Goal: Information Seeking & Learning: Learn about a topic

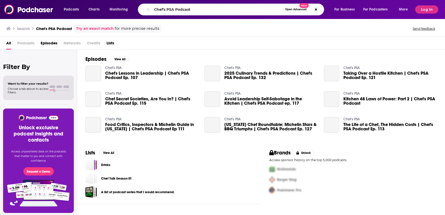
click at [187, 10] on input "Chef's PSA Podcast" at bounding box center [217, 9] width 131 height 8
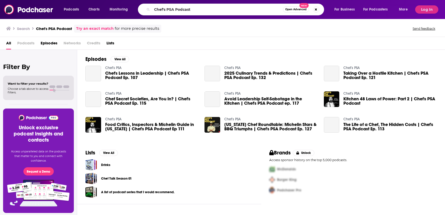
click at [187, 10] on input "Chef's PSA Podcast" at bounding box center [217, 9] width 131 height 8
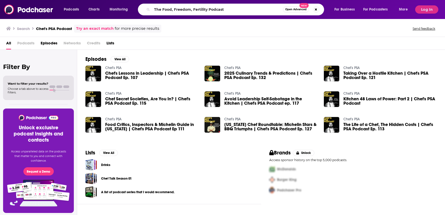
type input "The Food, Freedom, Fertility Podcast"
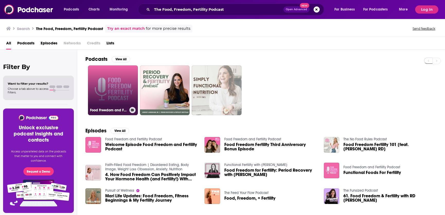
click at [125, 77] on link "Food Freedom and Fertility Podcast" at bounding box center [113, 91] width 50 height 50
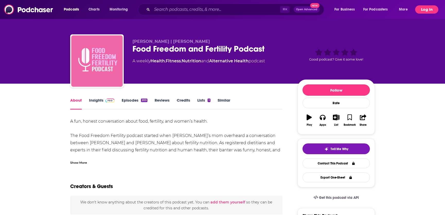
click at [419, 11] on button "Log In" at bounding box center [426, 9] width 23 height 8
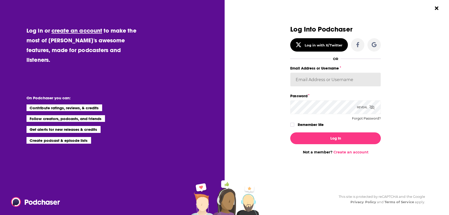
type input "[EMAIL_ADDRESS][DOMAIN_NAME]"
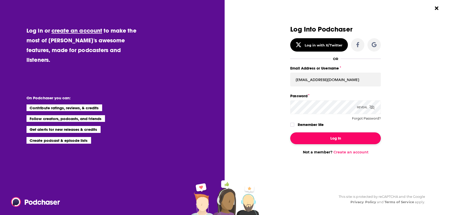
click at [335, 141] on button "Log In" at bounding box center [335, 139] width 91 height 12
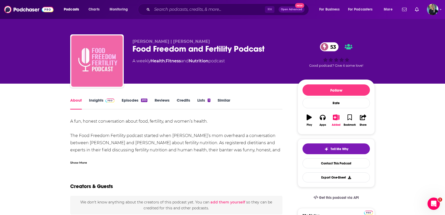
click at [96, 101] on link "Insights" at bounding box center [101, 104] width 25 height 12
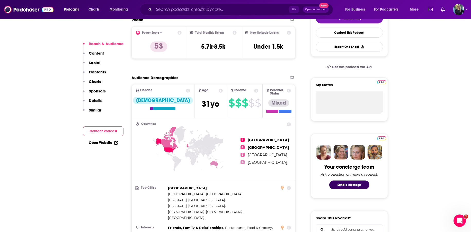
scroll to position [292, 0]
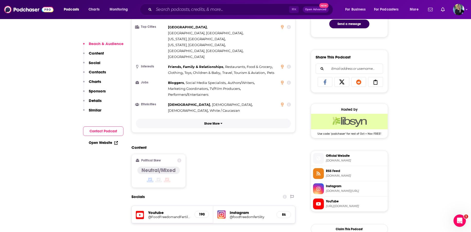
click at [216, 122] on p "Show More" at bounding box center [211, 124] width 15 height 4
